Goal: Transaction & Acquisition: Download file/media

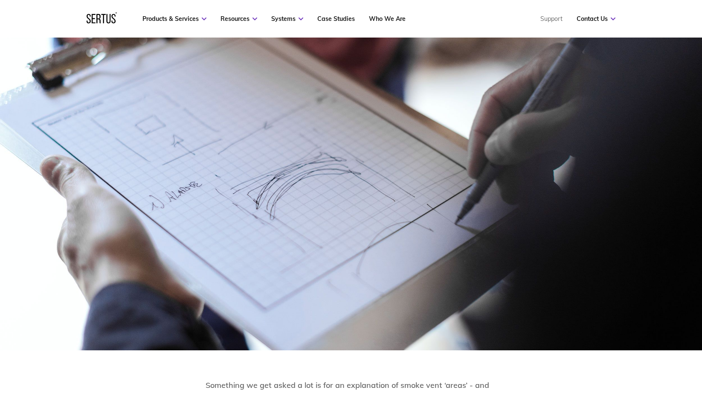
scroll to position [117, 0]
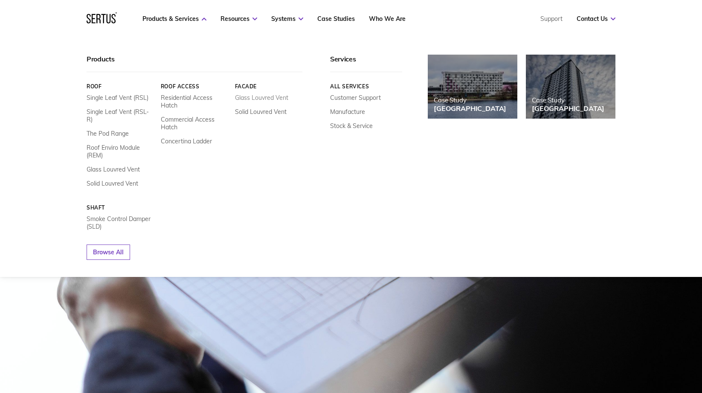
click at [252, 96] on link "Glass Louvred Vent" at bounding box center [261, 98] width 53 height 8
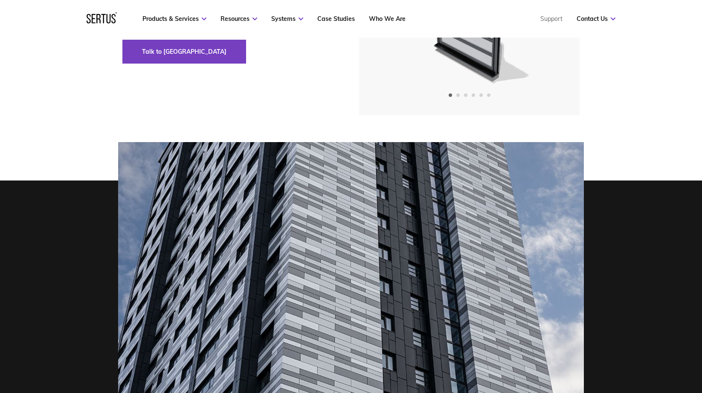
scroll to position [26, 0]
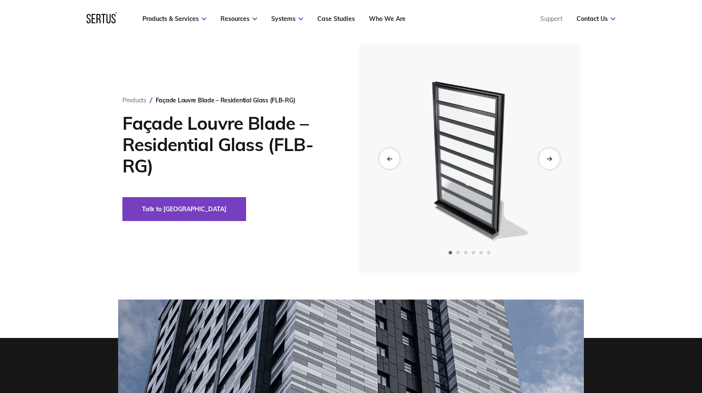
click at [552, 161] on div "Next slide" at bounding box center [549, 158] width 21 height 21
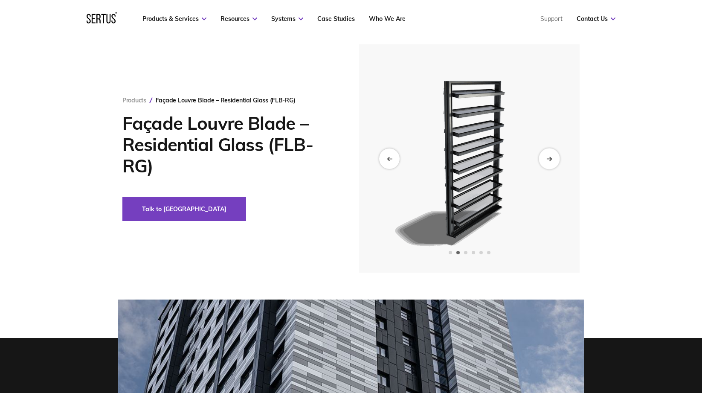
click at [552, 161] on div "Next slide" at bounding box center [549, 158] width 21 height 21
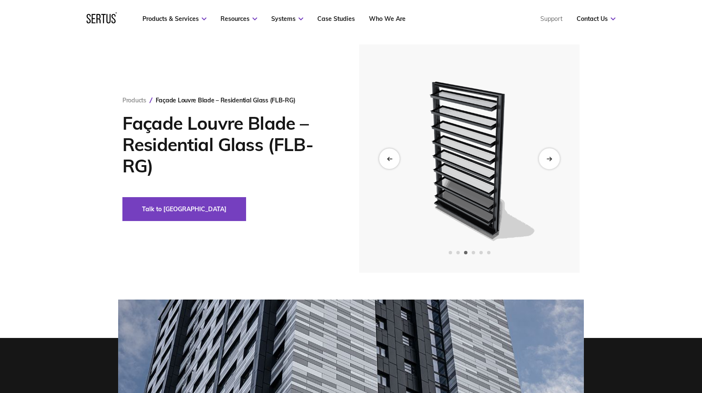
click at [552, 161] on div "Next slide" at bounding box center [549, 158] width 21 height 21
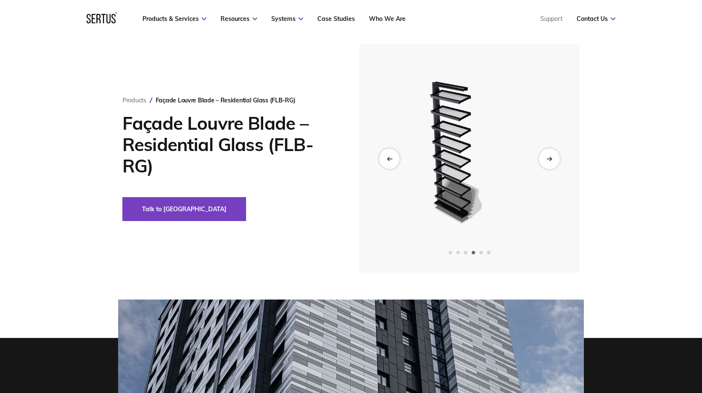
click at [552, 161] on div "Next slide" at bounding box center [549, 158] width 21 height 21
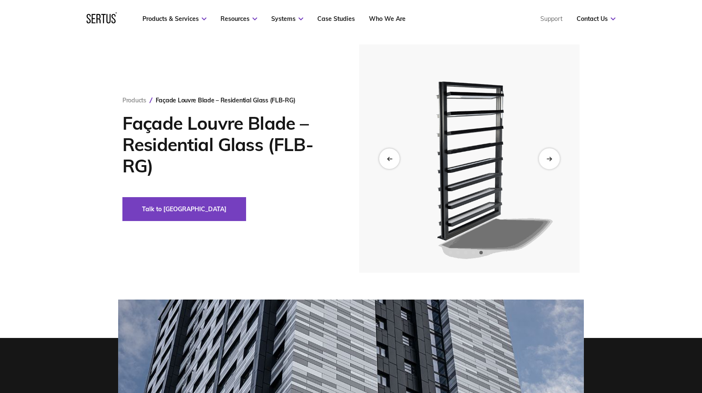
click at [552, 161] on div "Next slide" at bounding box center [549, 158] width 21 height 21
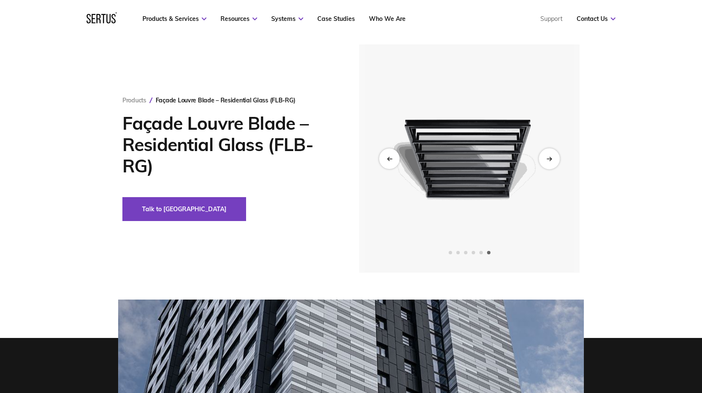
click at [552, 161] on div "Next slide" at bounding box center [549, 158] width 21 height 21
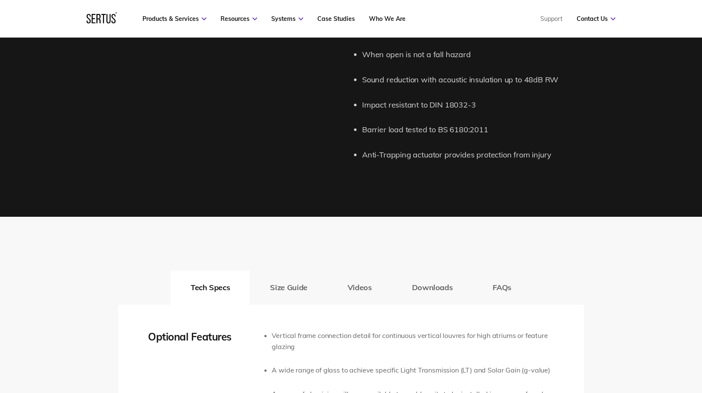
scroll to position [1375, 0]
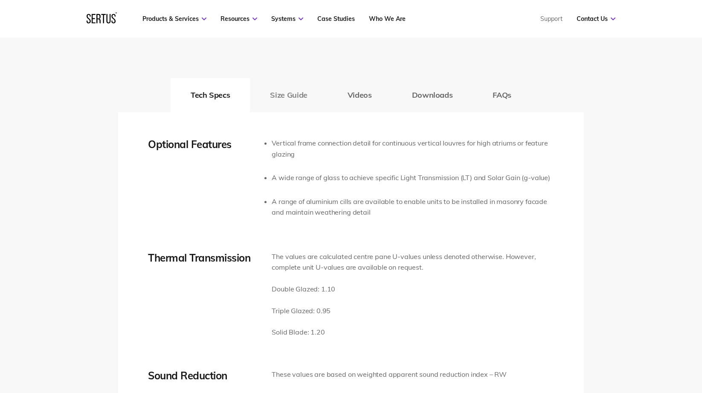
click at [301, 101] on button "Size Guide" at bounding box center [288, 95] width 77 height 34
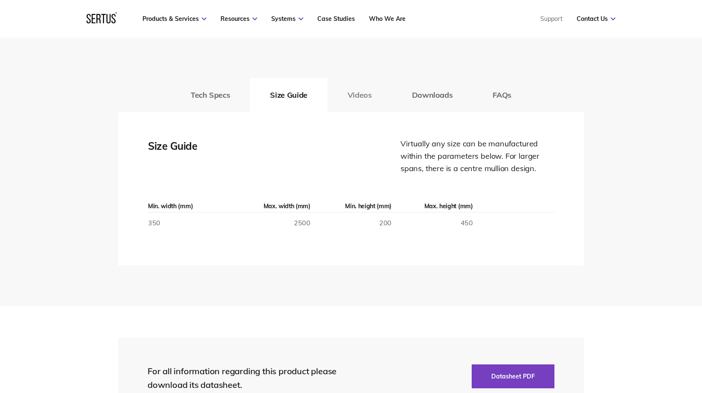
click at [360, 98] on button "Videos" at bounding box center [360, 95] width 64 height 34
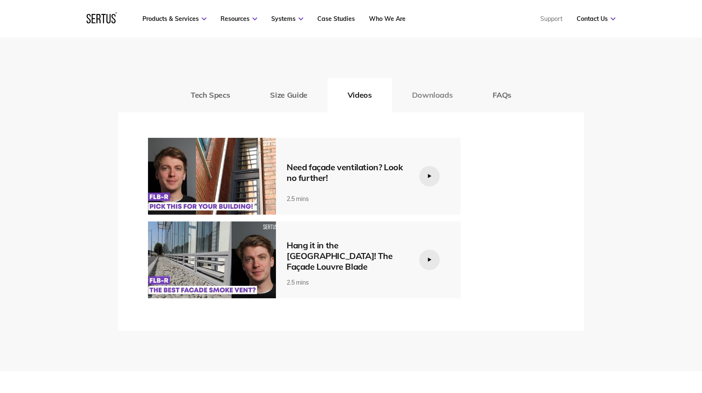
click at [426, 95] on button "Downloads" at bounding box center [432, 95] width 81 height 34
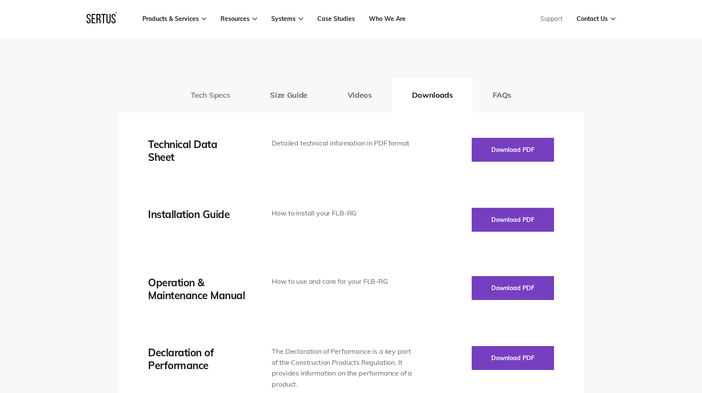
click at [215, 97] on button "Tech Specs" at bounding box center [210, 95] width 79 height 34
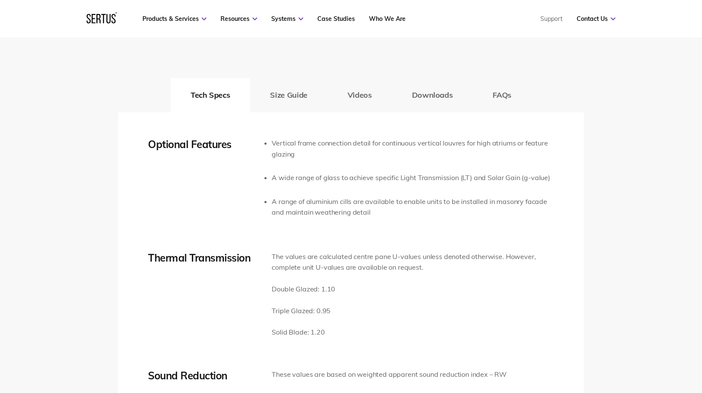
scroll to position [1171, 0]
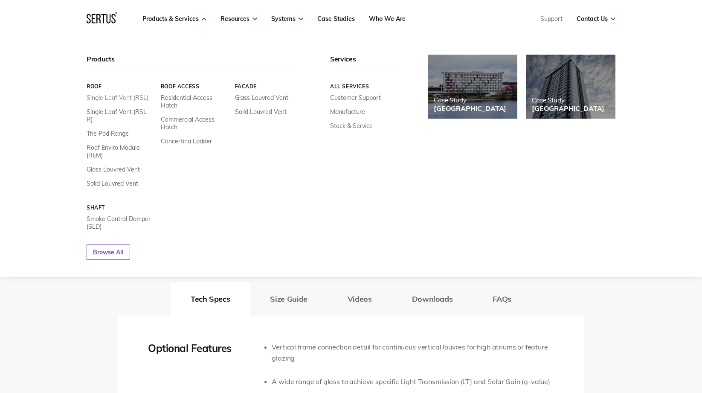
click at [107, 97] on link "Single Leaf Vent (RSL)" at bounding box center [118, 98] width 62 height 8
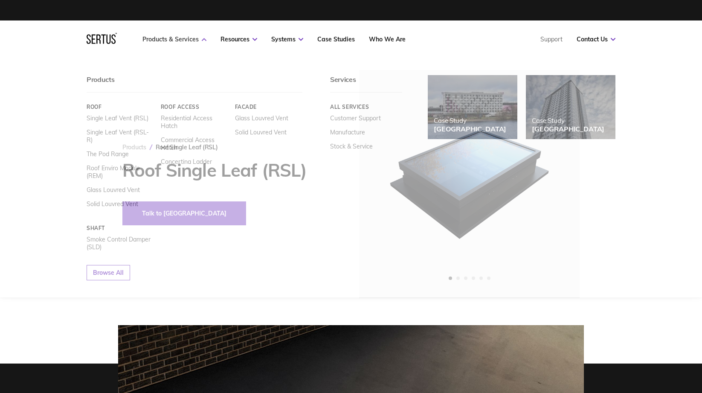
click at [154, 41] on link "Products & Services" at bounding box center [174, 39] width 64 height 8
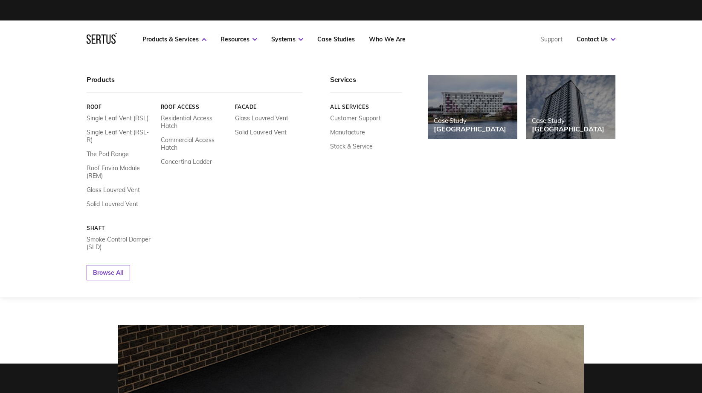
click at [151, 33] on nav "Products & Services Resources Systems Case Studies Who We Are Support Contact U…" at bounding box center [351, 39] width 529 height 38
click at [129, 133] on link "Single Leaf Vent (RSL-R)" at bounding box center [121, 135] width 68 height 15
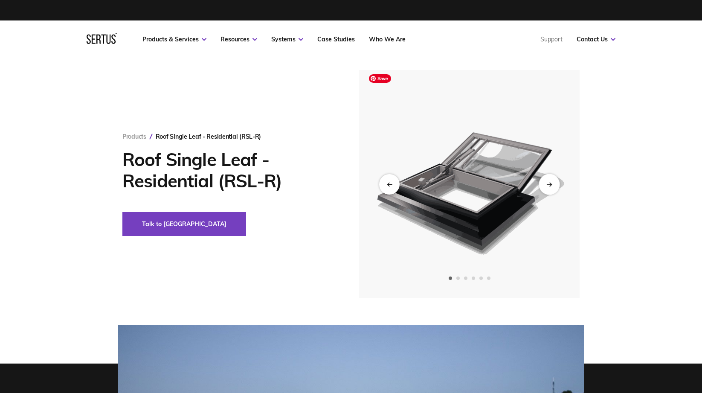
click at [548, 178] on div "Next slide" at bounding box center [549, 184] width 21 height 21
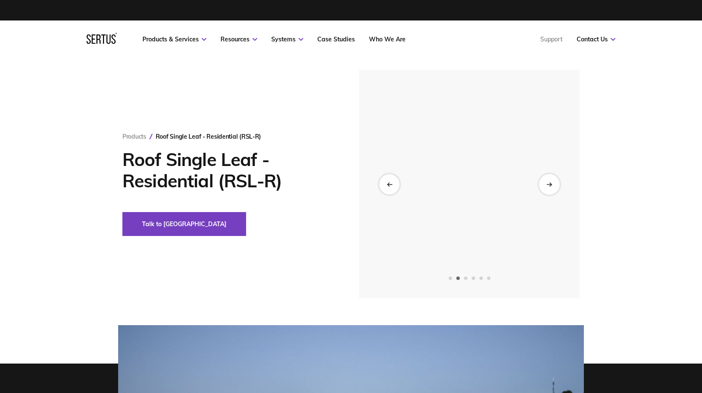
click at [548, 182] on icon "Next slide" at bounding box center [549, 184] width 6 height 5
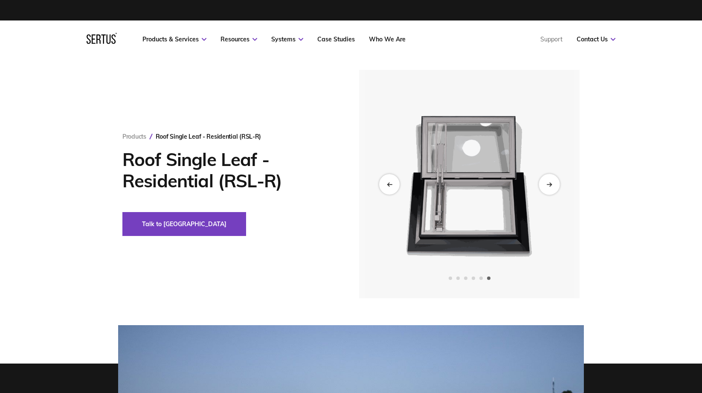
click at [548, 182] on icon "Next slide" at bounding box center [549, 184] width 6 height 5
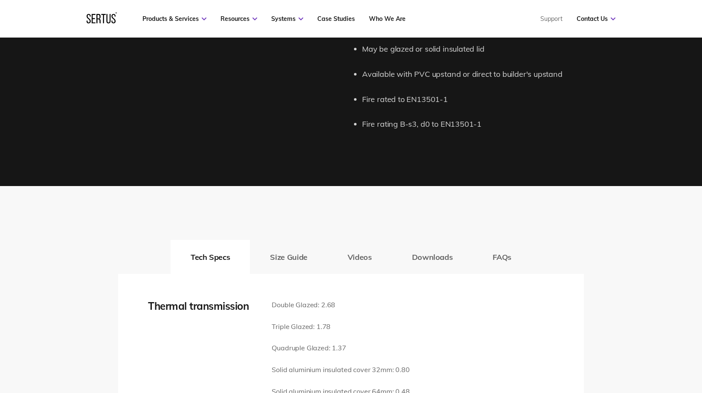
scroll to position [1245, 0]
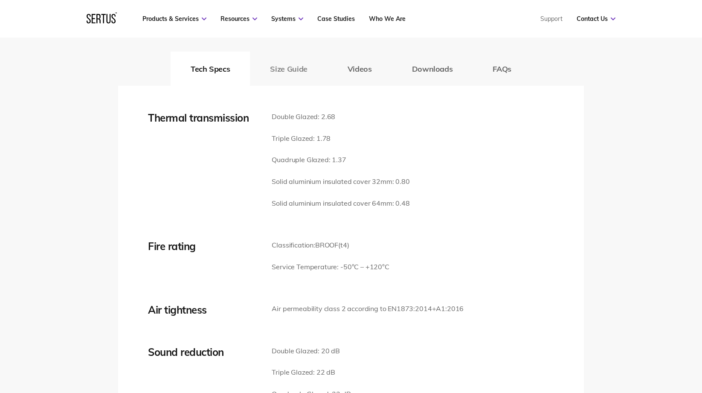
click at [304, 78] on button "Size Guide" at bounding box center [288, 69] width 77 height 34
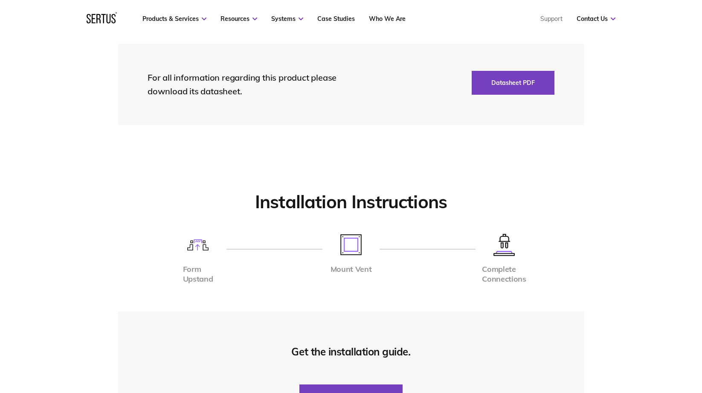
scroll to position [2613, 0]
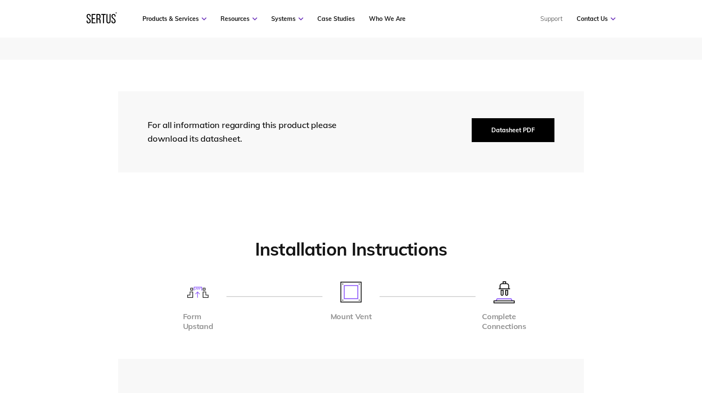
click at [491, 131] on button "Datasheet PDF" at bounding box center [513, 130] width 83 height 24
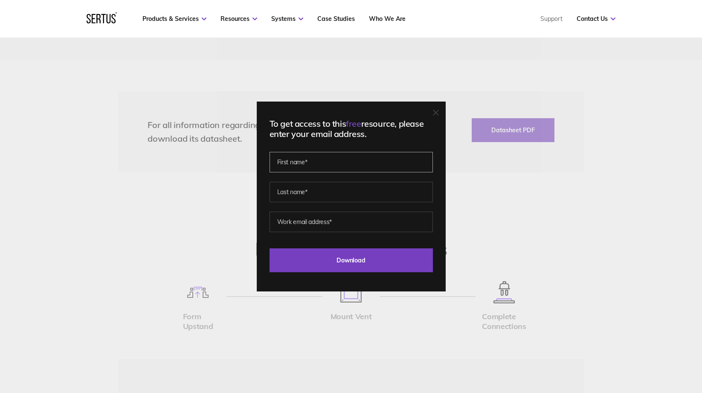
click at [300, 165] on input "text" at bounding box center [351, 162] width 163 height 20
type input "[PERSON_NAME]"
type input "[PERSON_NAME][EMAIL_ADDRESS][DOMAIN_NAME]"
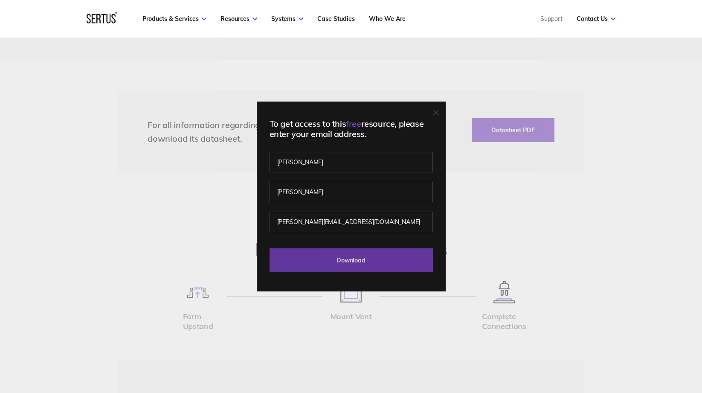
click at [382, 263] on input "Download" at bounding box center [351, 260] width 163 height 24
